Goal: Complete application form: Complete application form

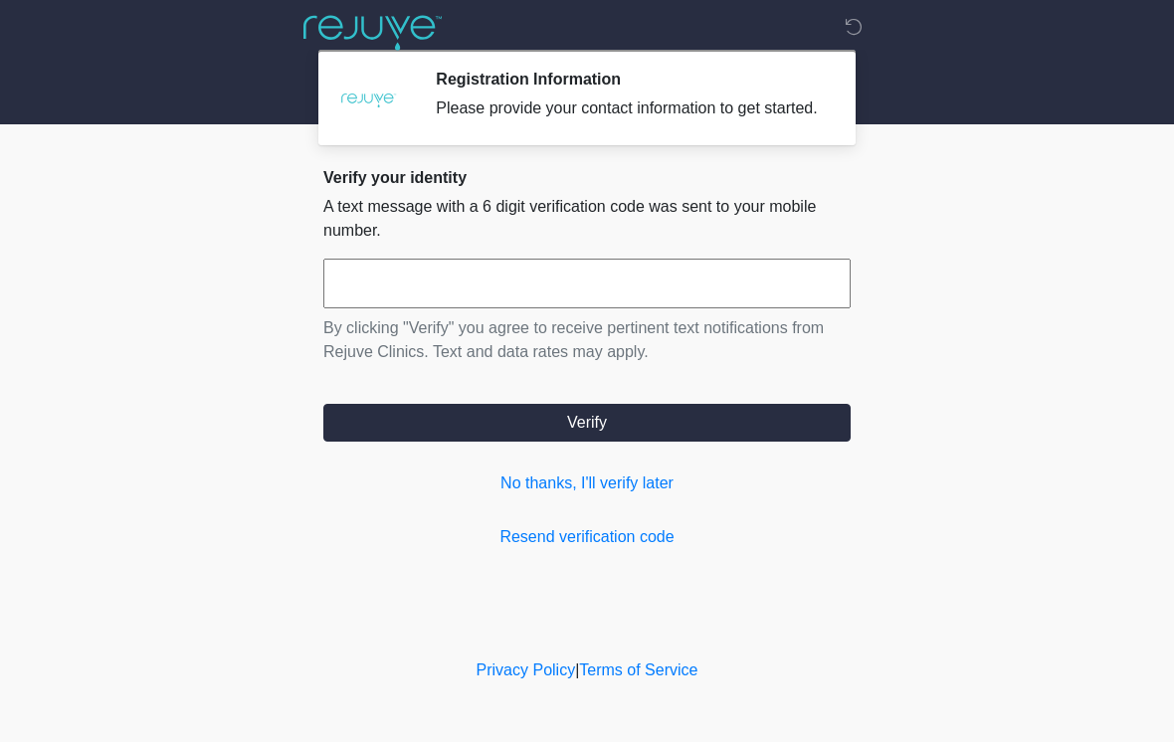
click at [673, 292] on input "text" at bounding box center [586, 284] width 527 height 50
click at [628, 495] on link "No thanks, I'll verify later" at bounding box center [586, 483] width 527 height 24
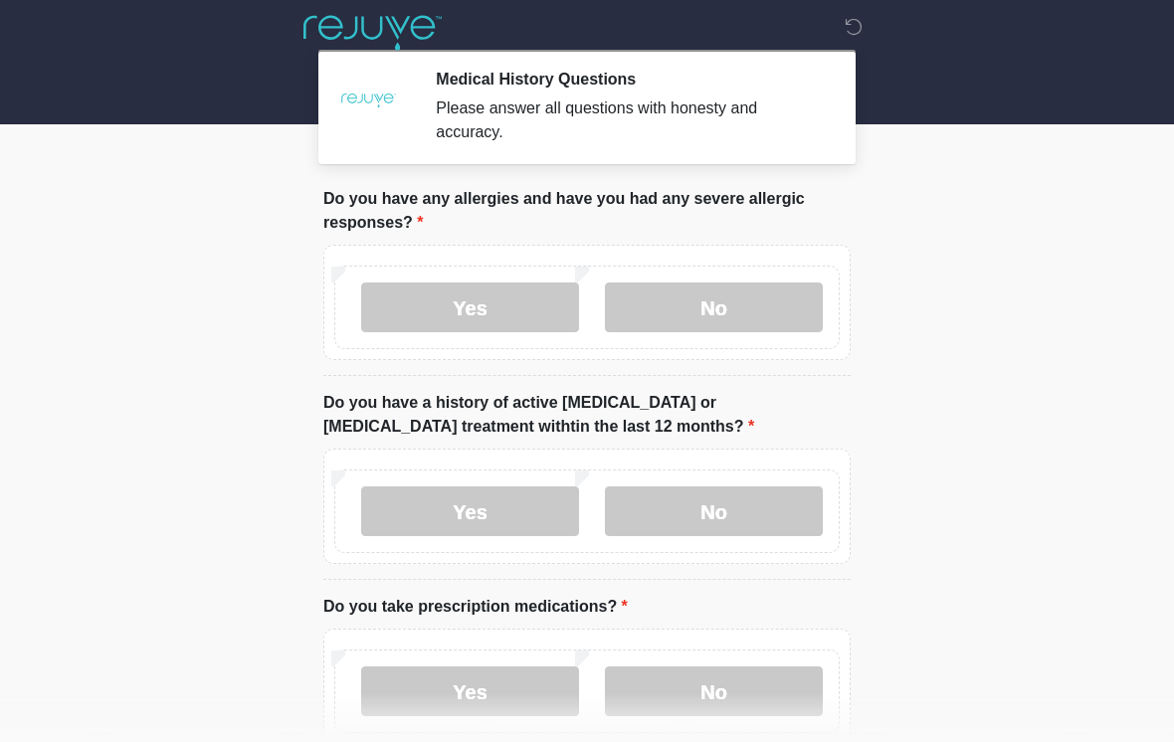
click at [765, 286] on label "No" at bounding box center [714, 307] width 218 height 50
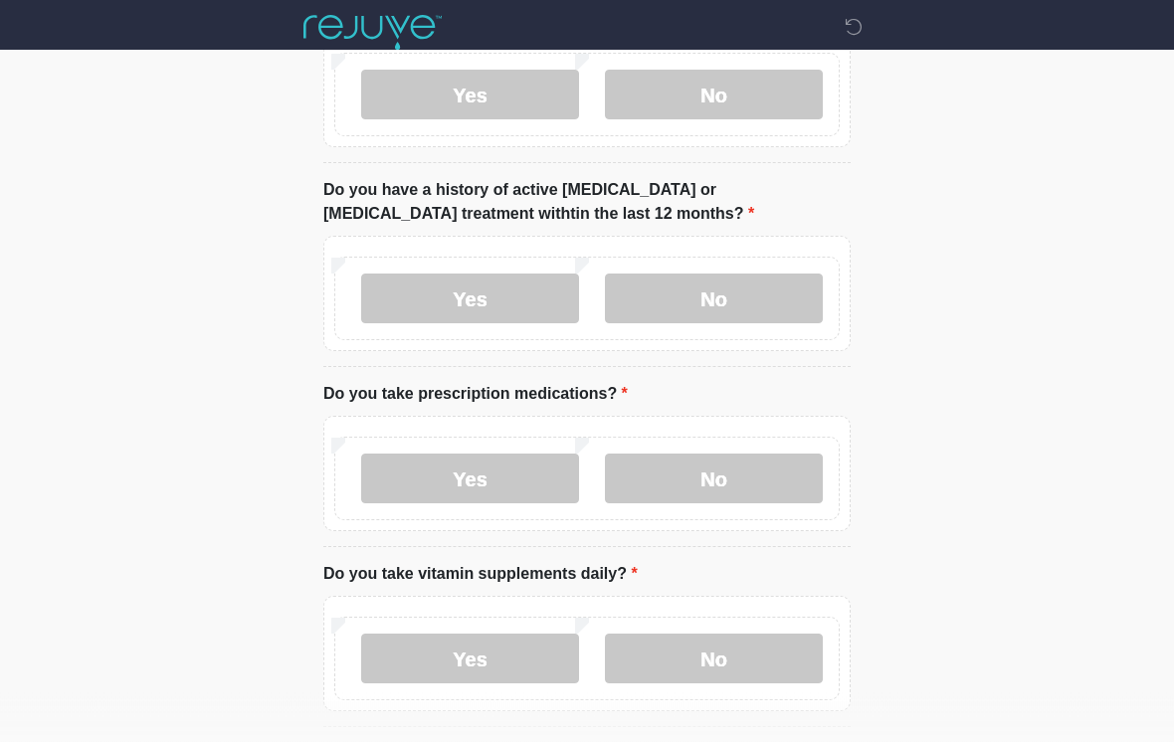
scroll to position [213, 0]
click at [774, 296] on label "No" at bounding box center [714, 299] width 218 height 50
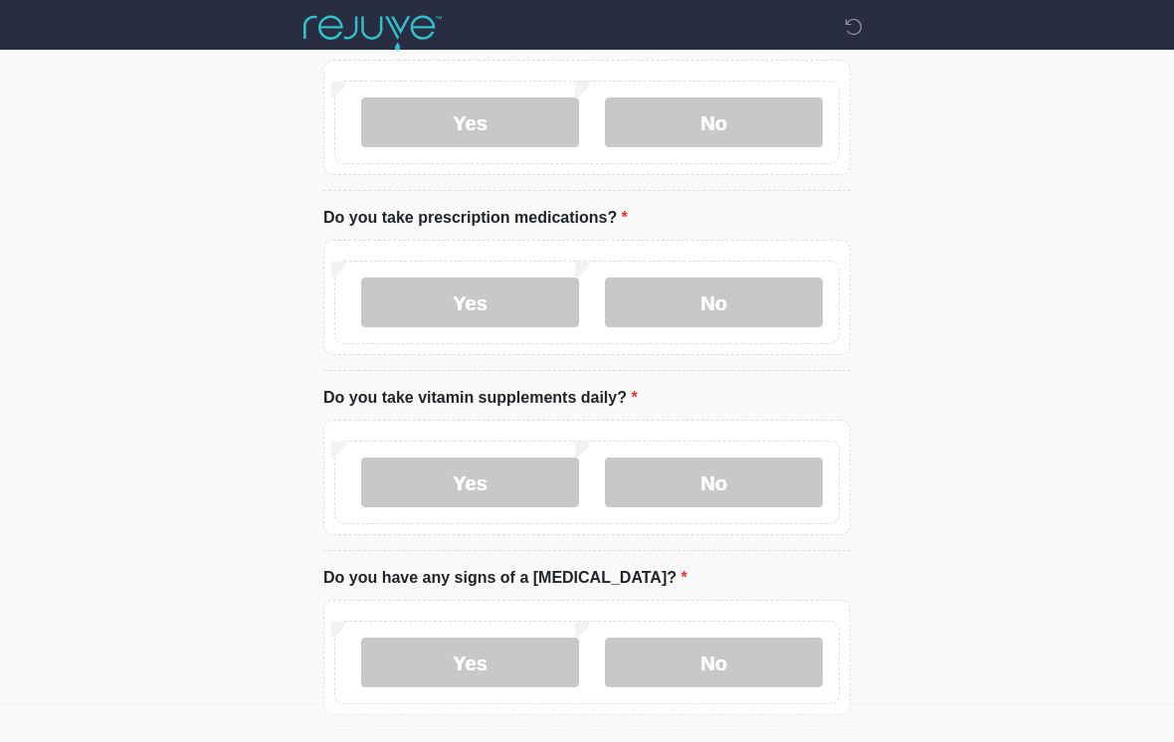
scroll to position [398, 0]
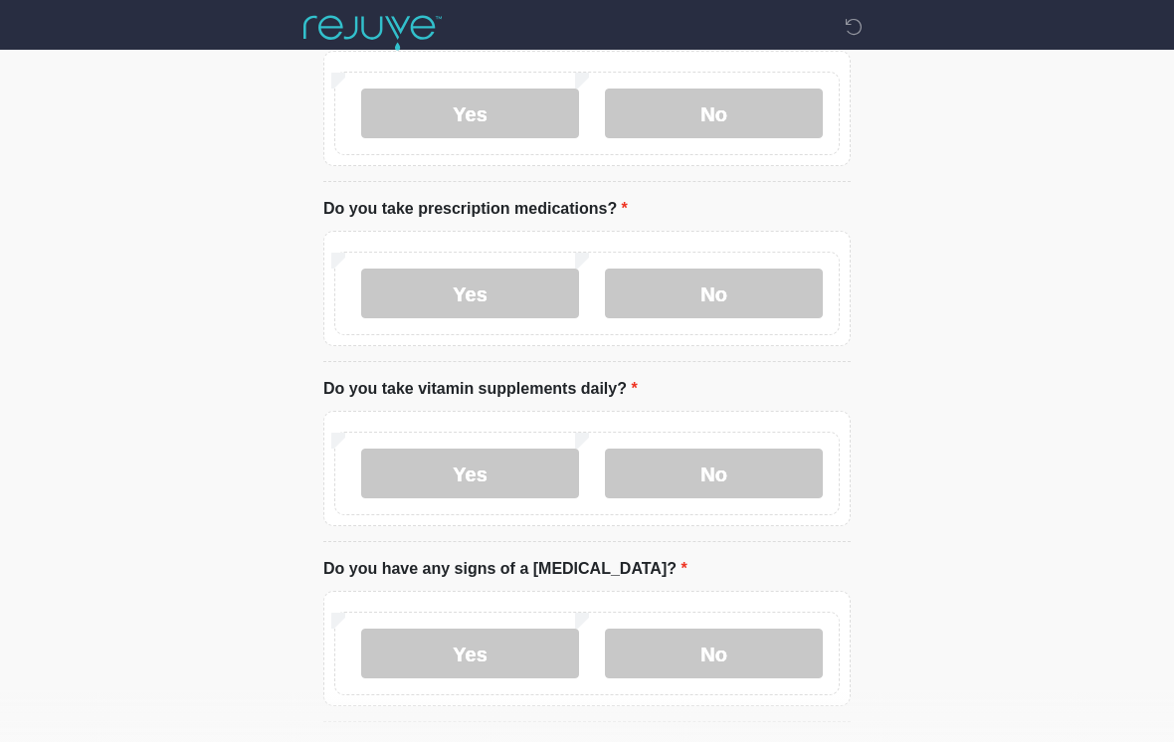
click at [724, 296] on label "No" at bounding box center [714, 294] width 218 height 50
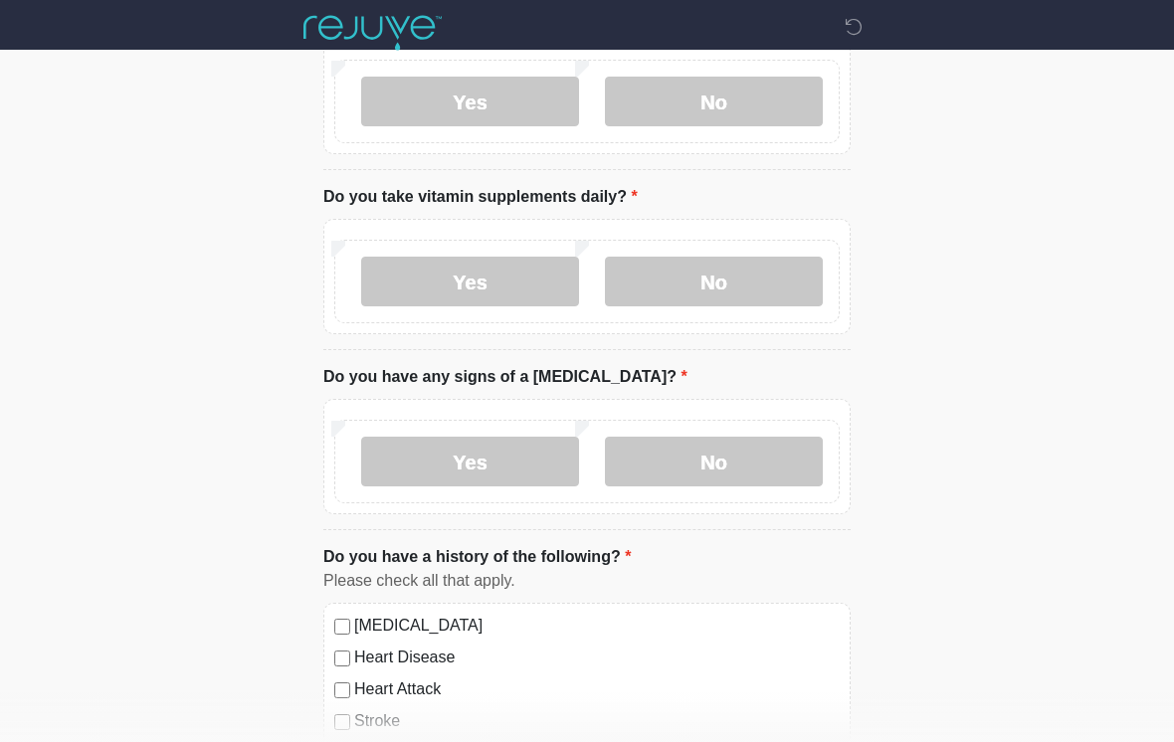
scroll to position [592, 0]
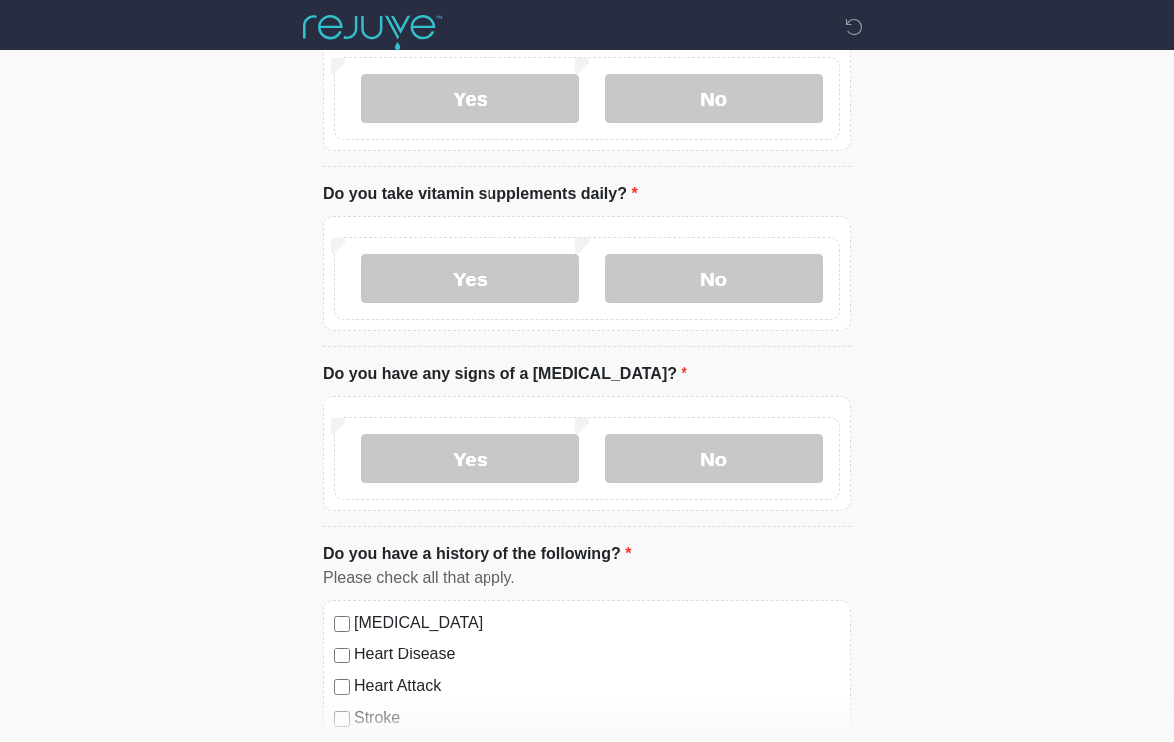
click at [492, 277] on label "Yes" at bounding box center [470, 280] width 218 height 50
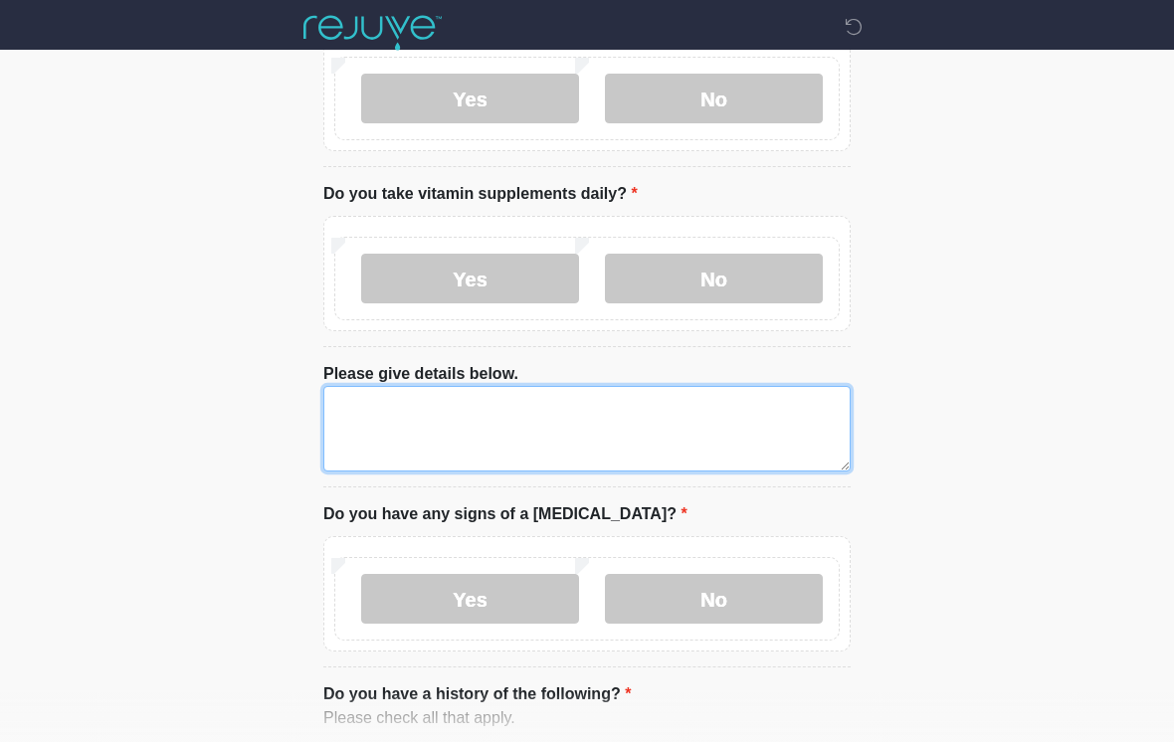
click at [528, 405] on textarea "Please give details below." at bounding box center [586, 429] width 527 height 86
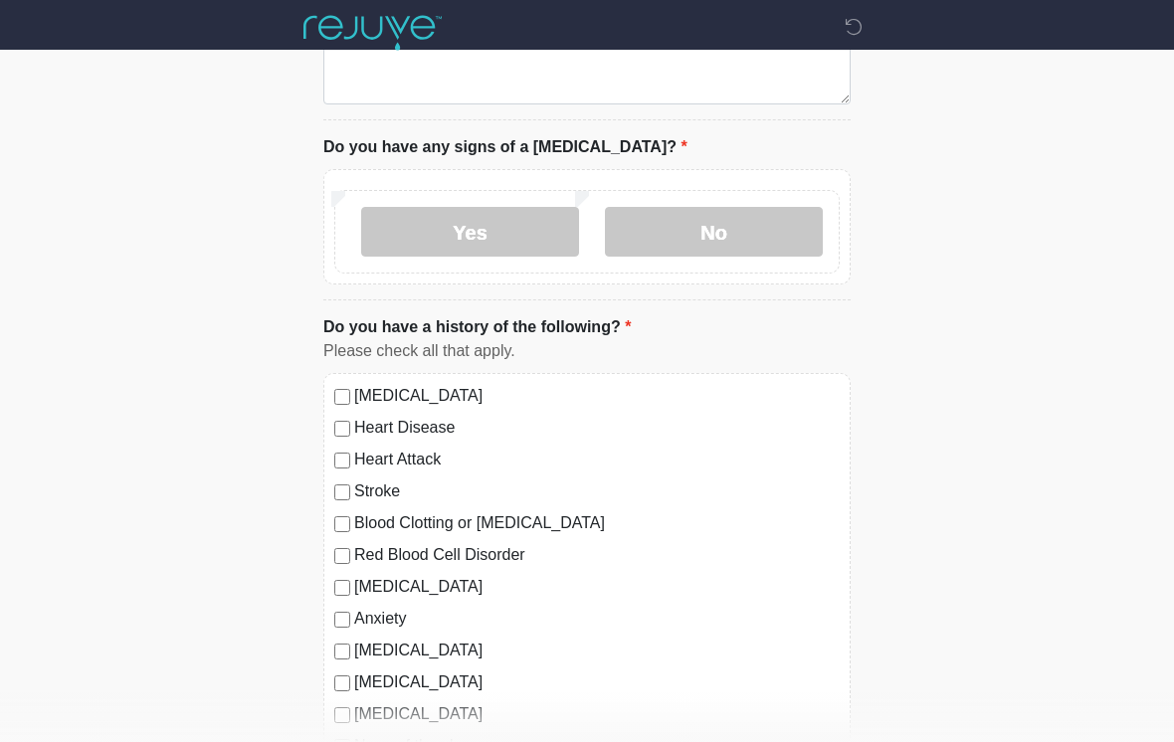
scroll to position [973, 0]
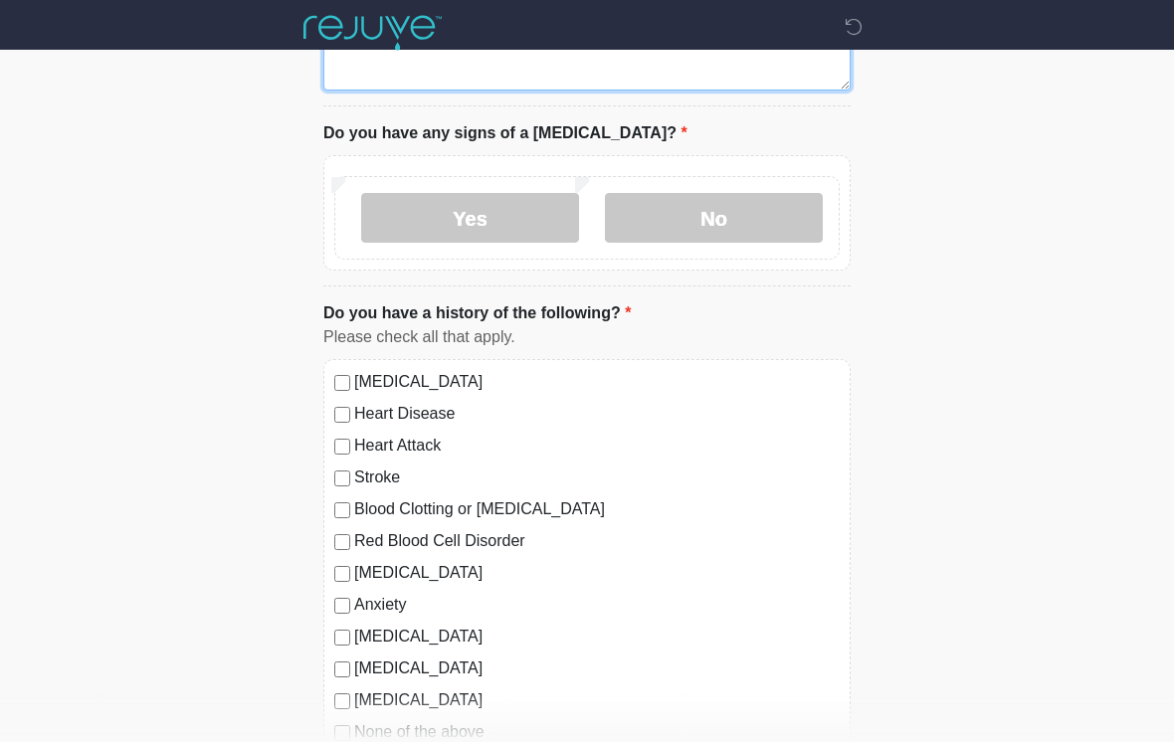
type textarea "**********"
click at [750, 219] on label "No" at bounding box center [714, 218] width 218 height 50
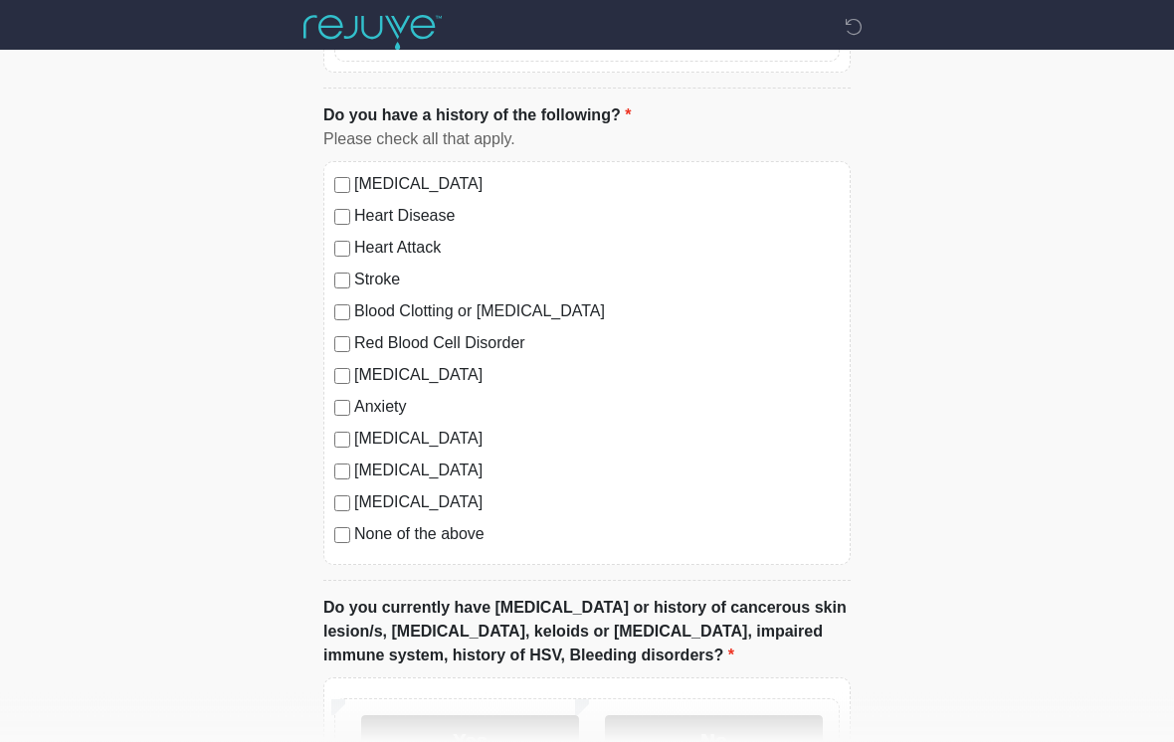
scroll to position [1179, 0]
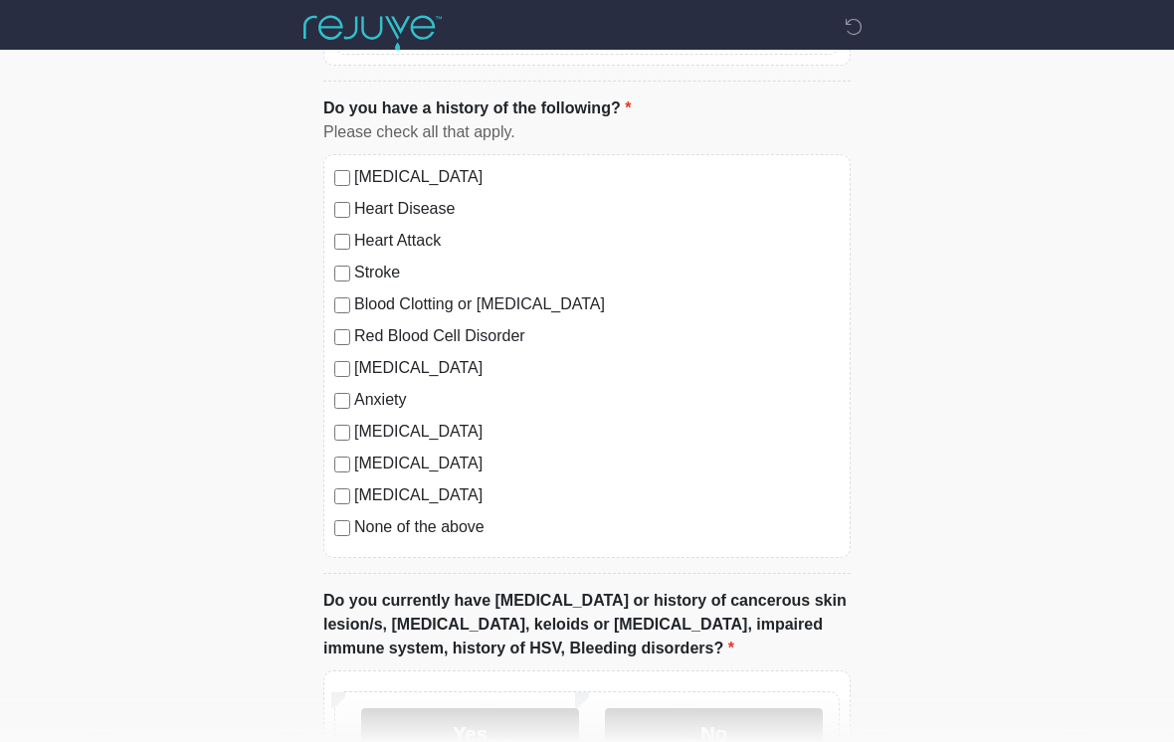
click at [444, 529] on label "None of the above" at bounding box center [596, 527] width 485 height 24
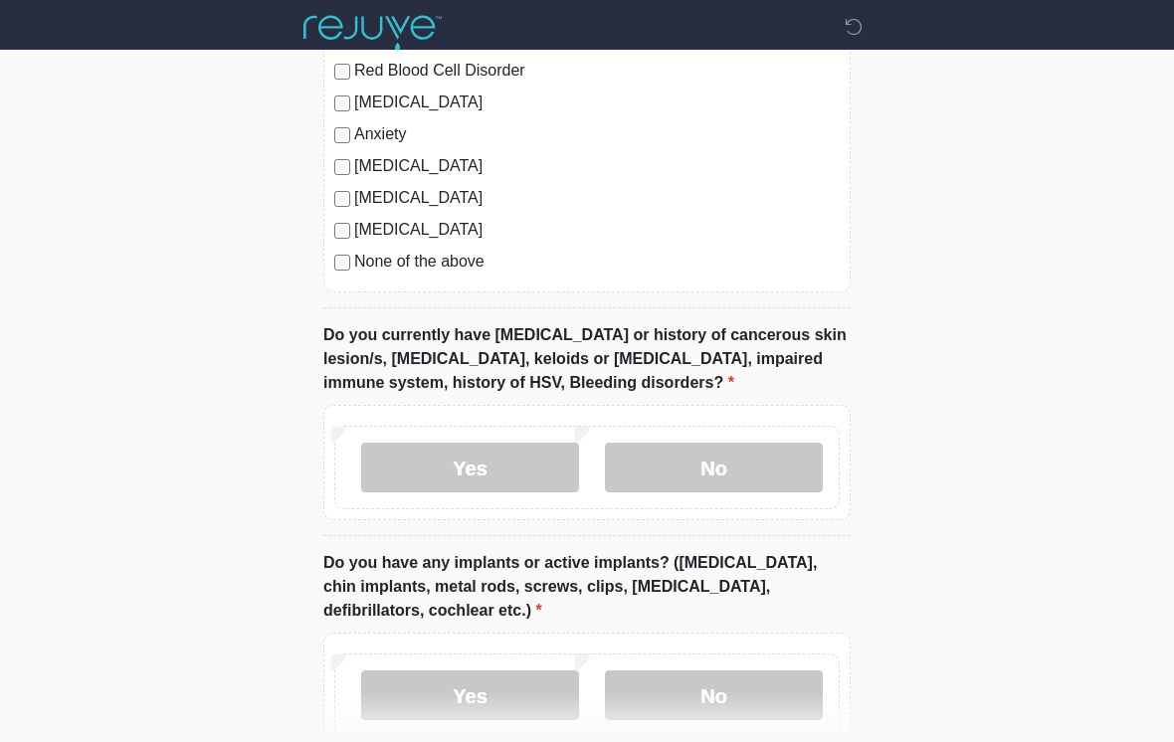
scroll to position [1447, 0]
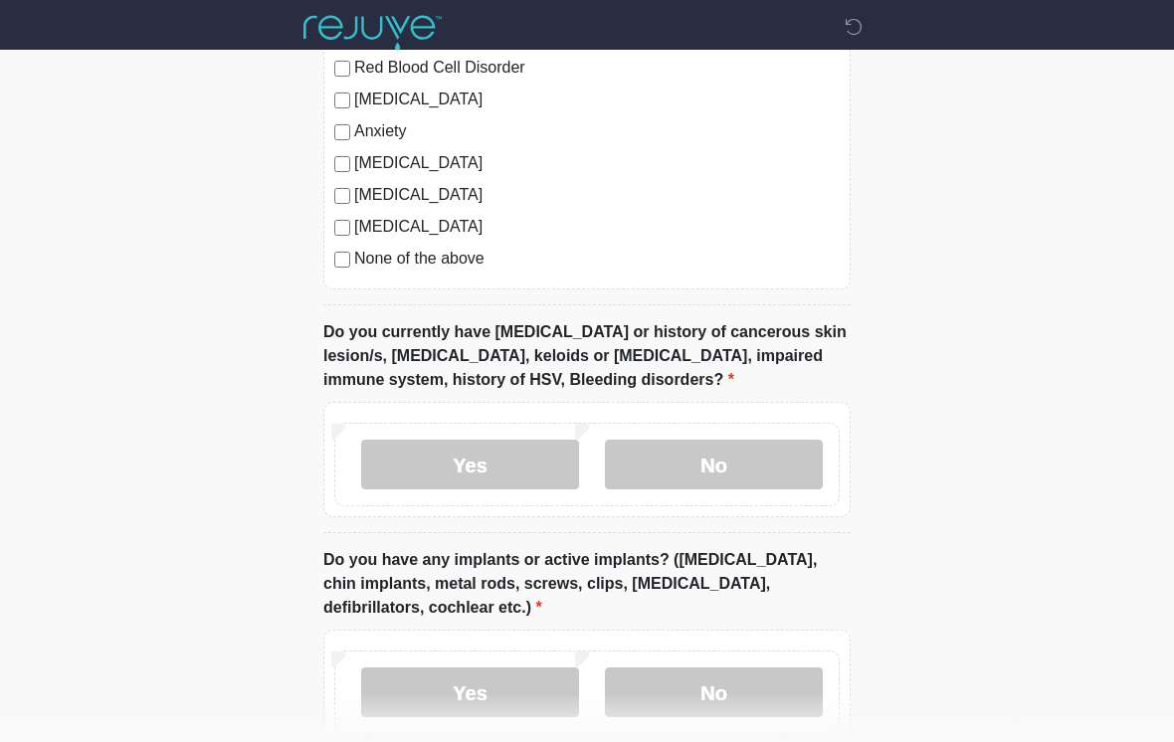
click at [760, 450] on label "No" at bounding box center [714, 465] width 218 height 50
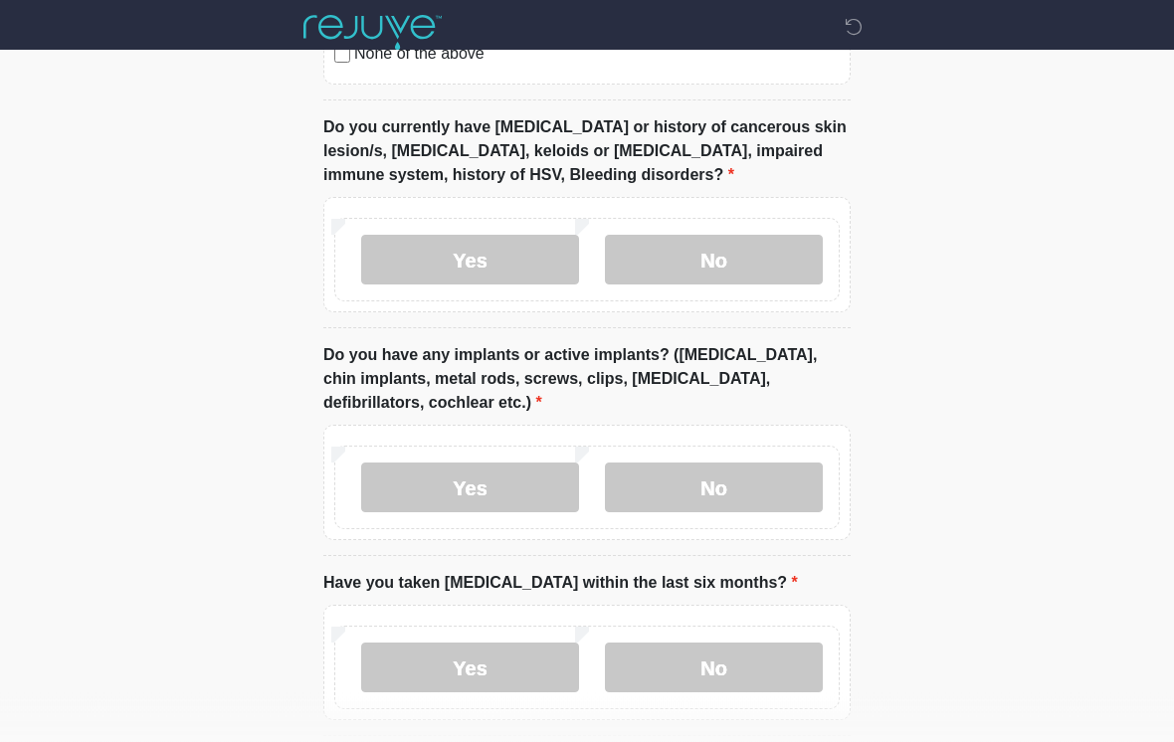
scroll to position [1652, 0]
click at [759, 484] on label "No" at bounding box center [714, 487] width 218 height 50
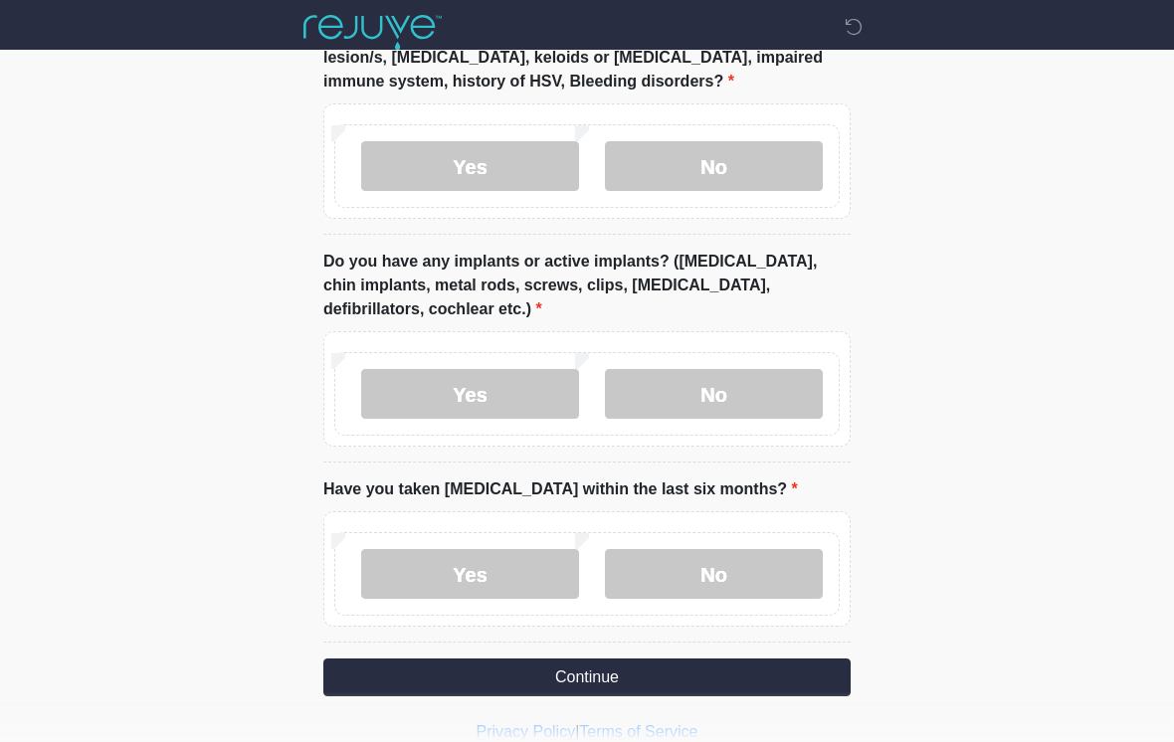
scroll to position [1771, 0]
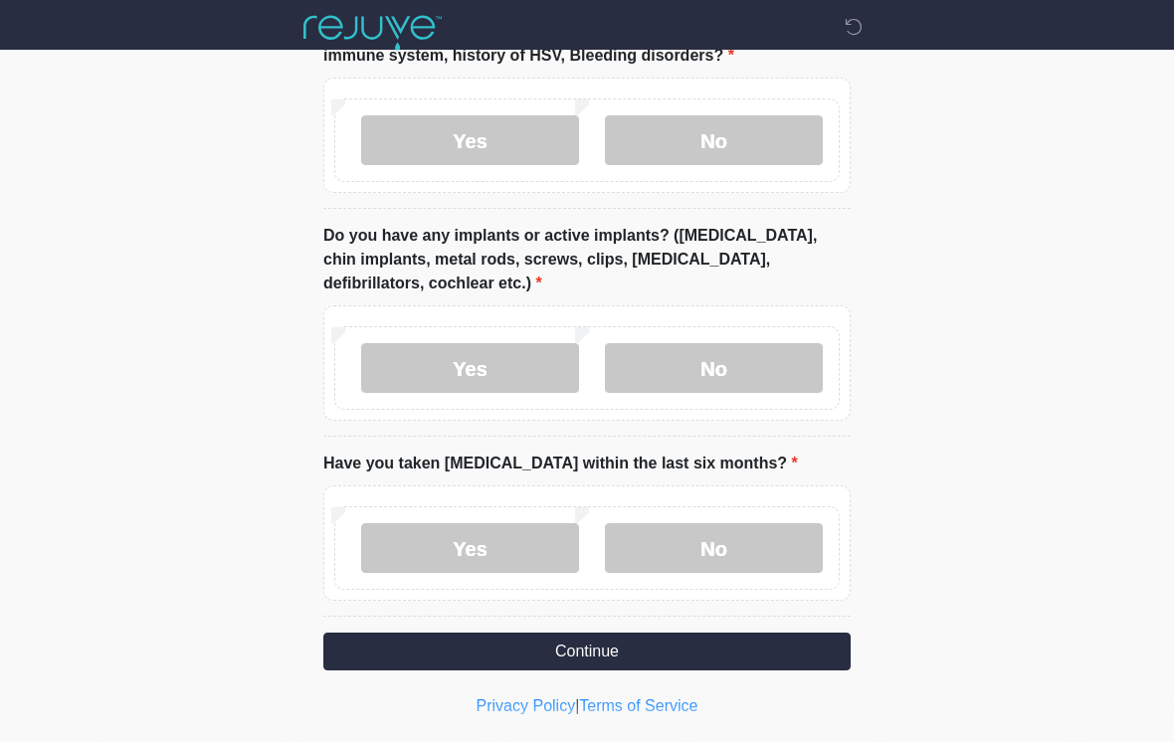
click at [759, 532] on label "No" at bounding box center [714, 548] width 218 height 50
click at [722, 645] on button "Continue" at bounding box center [586, 652] width 527 height 38
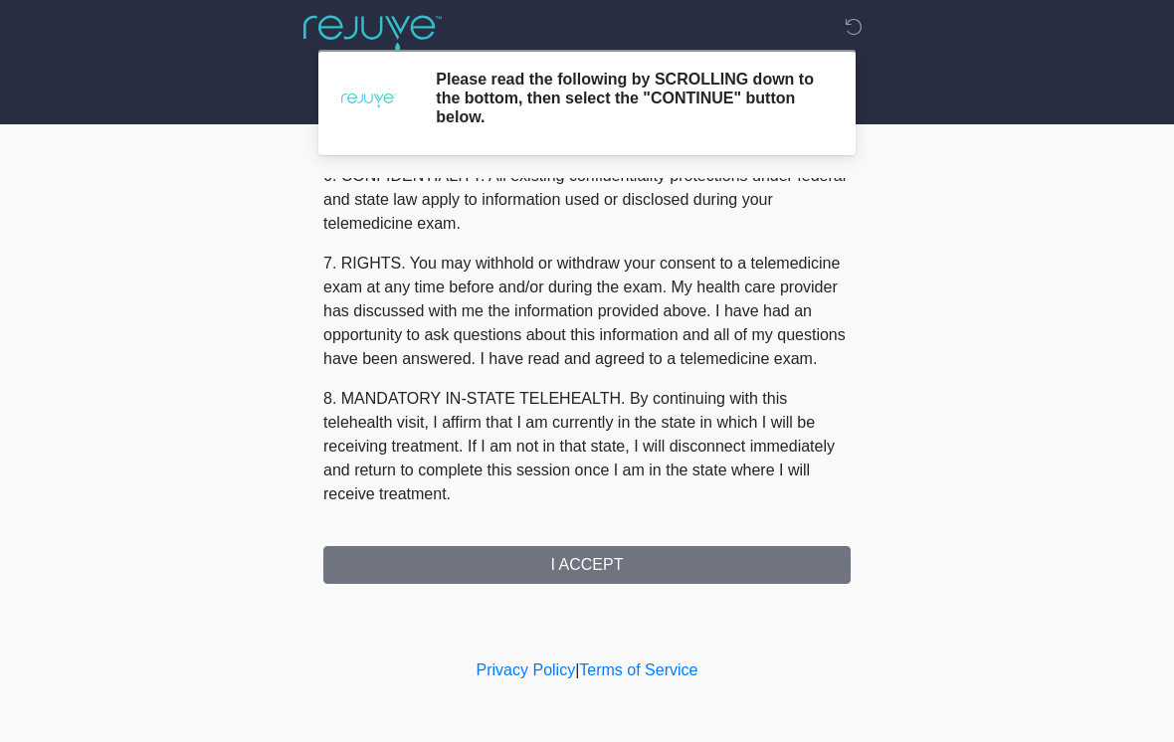
scroll to position [810, 0]
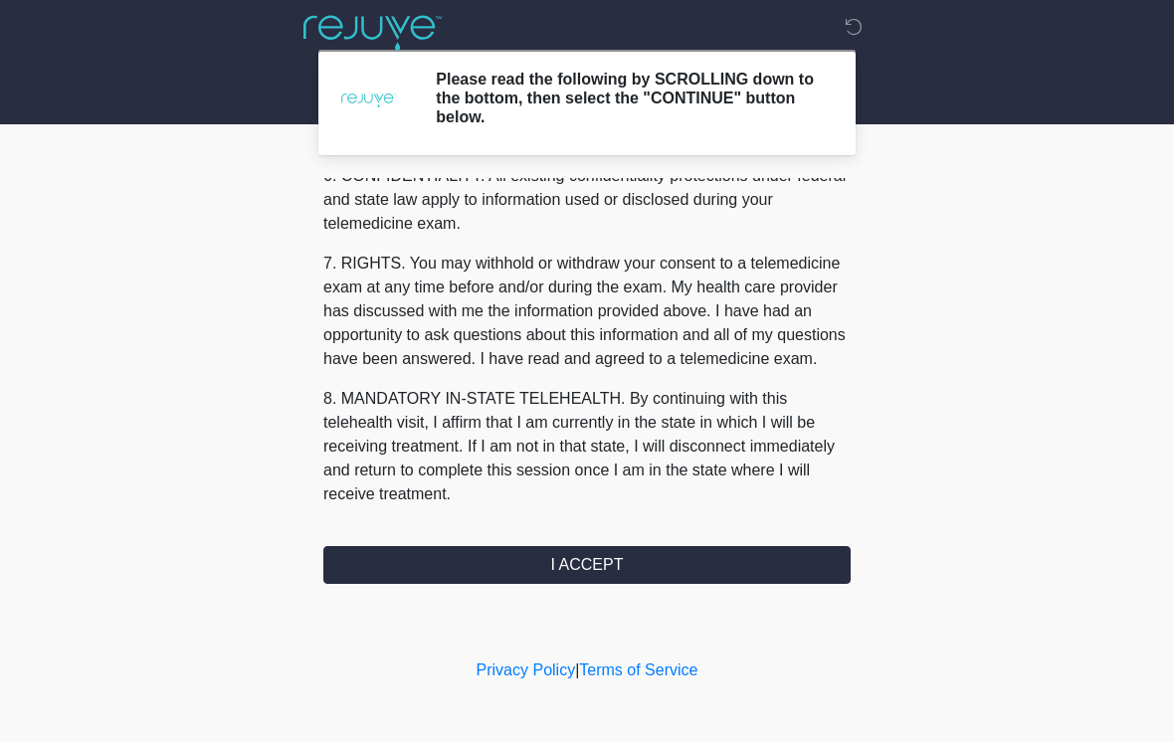
click at [626, 552] on button "I ACCEPT" at bounding box center [586, 565] width 527 height 38
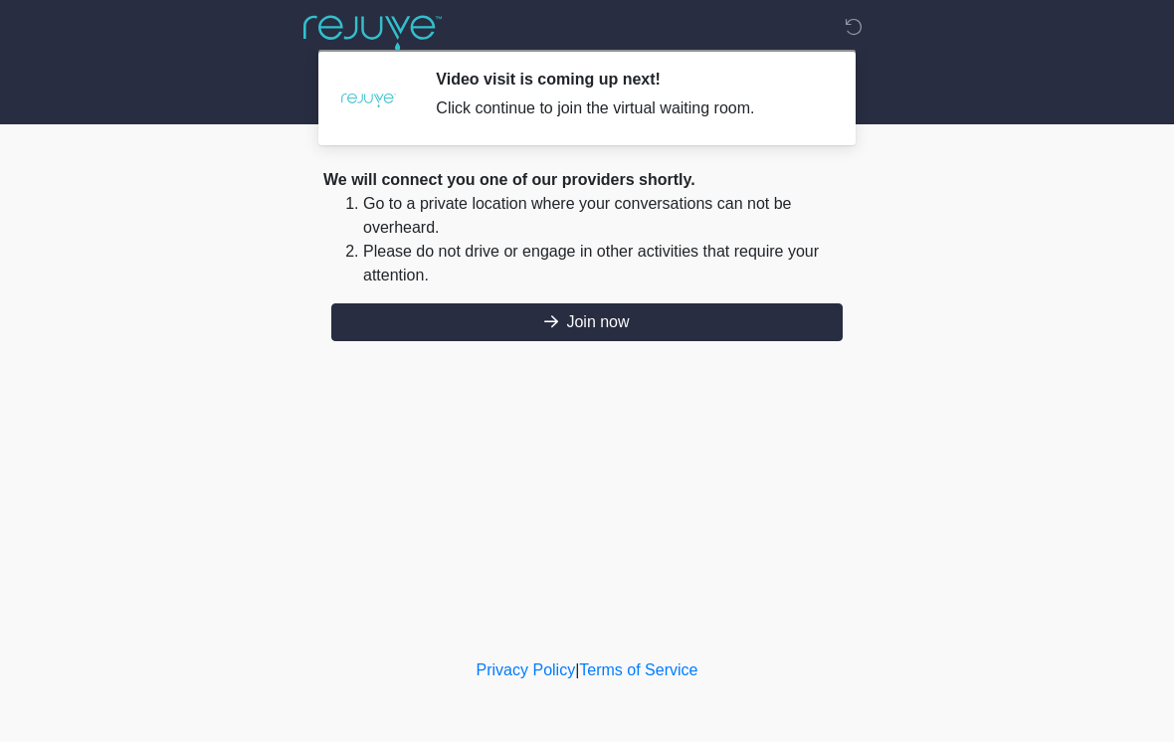
click at [634, 329] on button "Join now" at bounding box center [586, 322] width 511 height 38
